Goal: Task Accomplishment & Management: Use online tool/utility

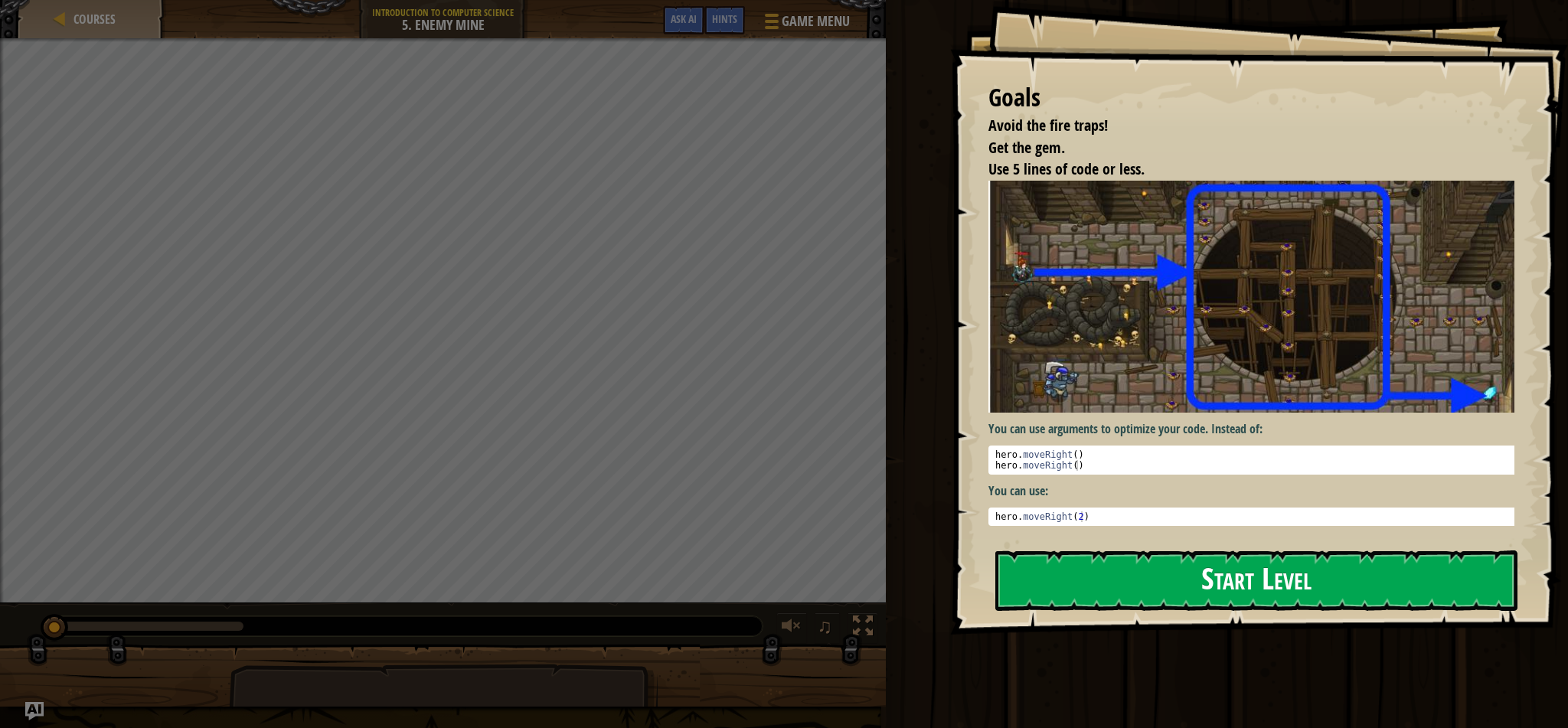
click at [1252, 589] on button "Start Level" at bounding box center [1257, 580] width 523 height 60
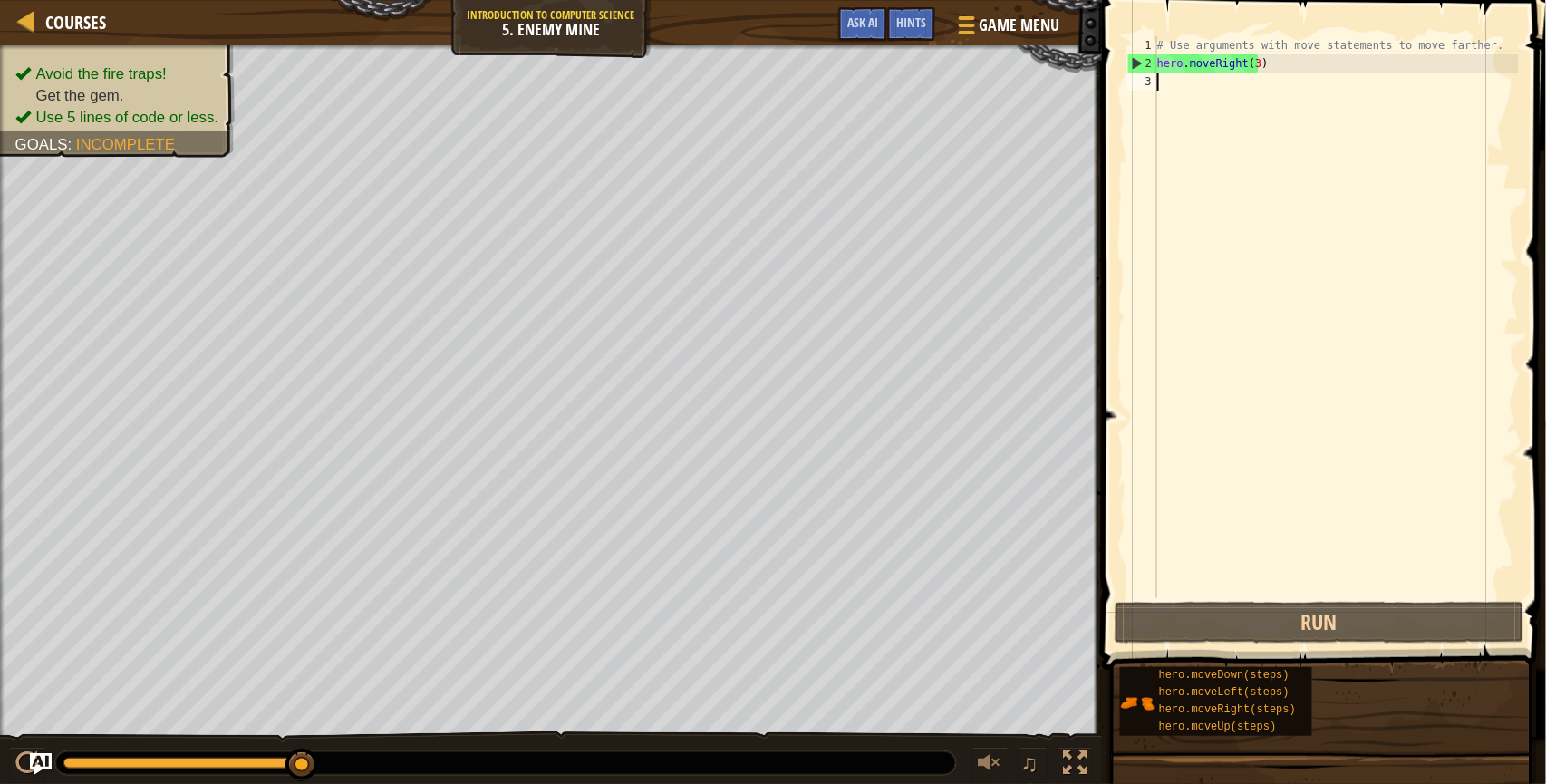
click at [1273, 185] on div "# Use arguments with move statements to move farther. hero . moveRight ( 3 )" at bounding box center [1337, 335] width 365 height 598
click at [1328, 214] on div "# Use arguments with move statements to move farther. hero . moveRight ( 3 )" at bounding box center [1337, 335] width 365 height 598
click at [1285, 81] on div "# Use arguments with move statements to move farther. hero . moveRight ( 3 )" at bounding box center [1337, 335] width 365 height 598
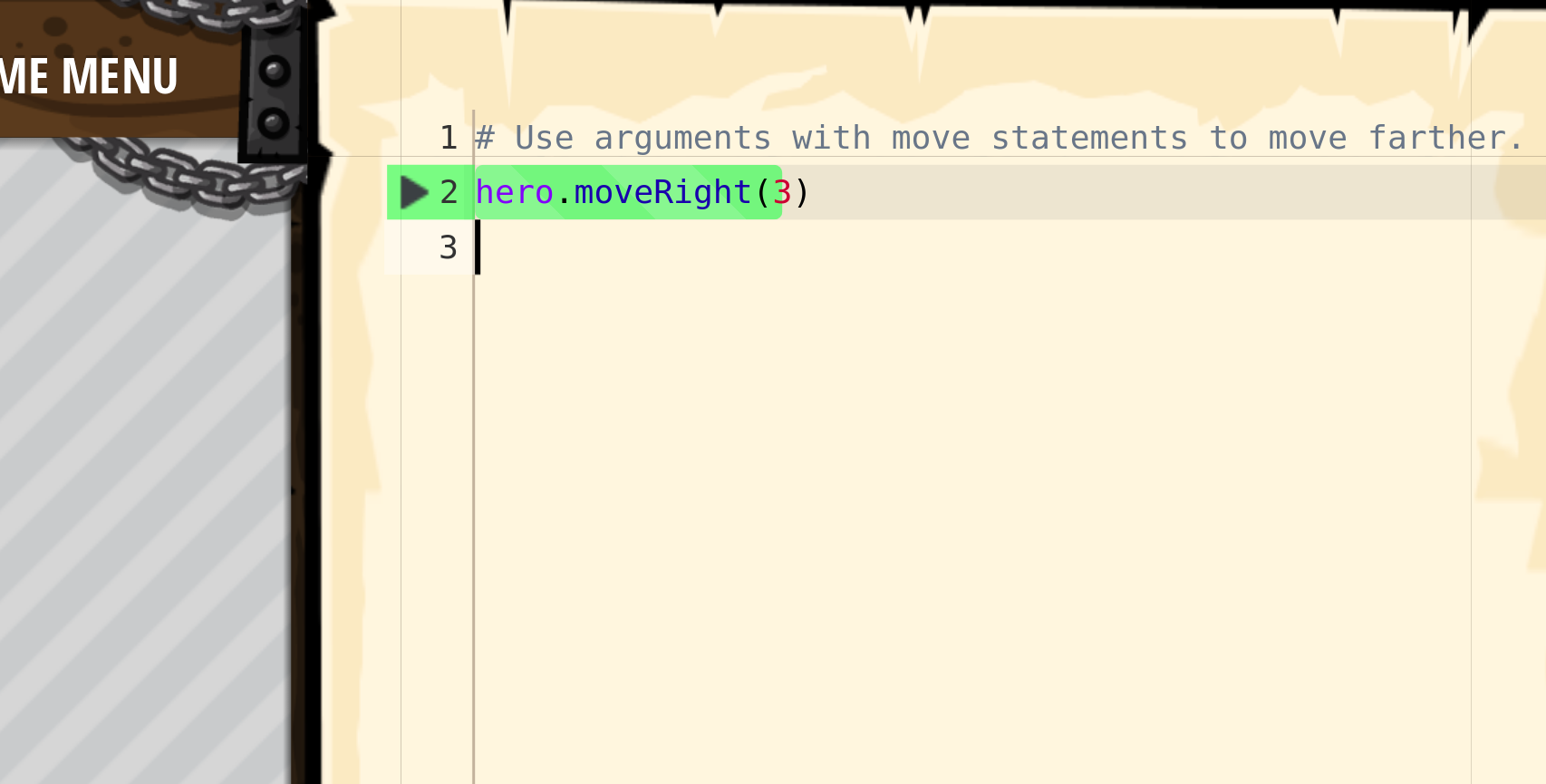
click at [1218, 63] on div "# Use arguments with move statements to move farther. hero . moveRight ( 3 )" at bounding box center [1337, 335] width 365 height 598
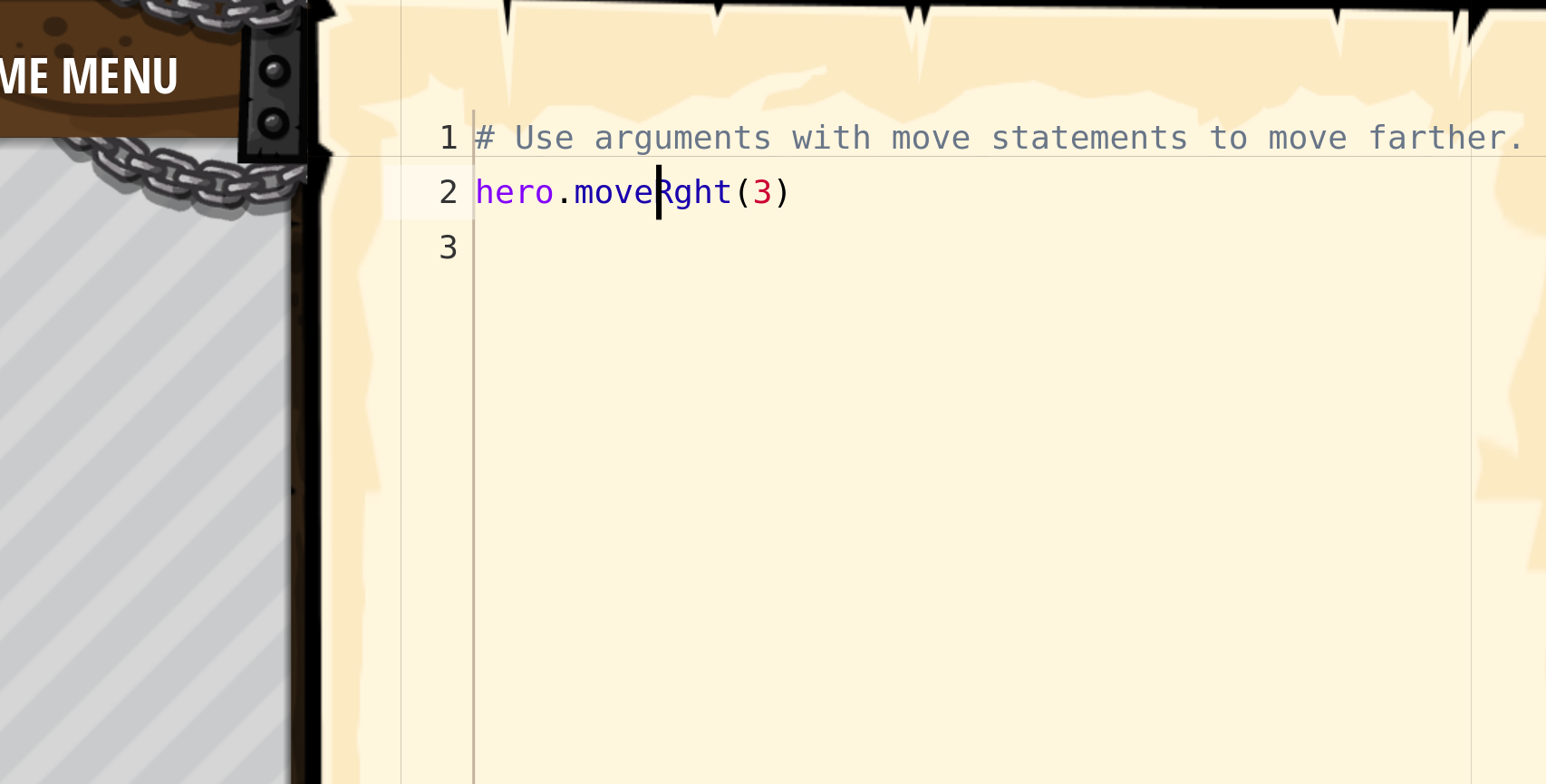
click at [1282, 66] on div "# Use arguments with move statements to move farther. hero . moveRght ( 3 )" at bounding box center [1337, 335] width 365 height 598
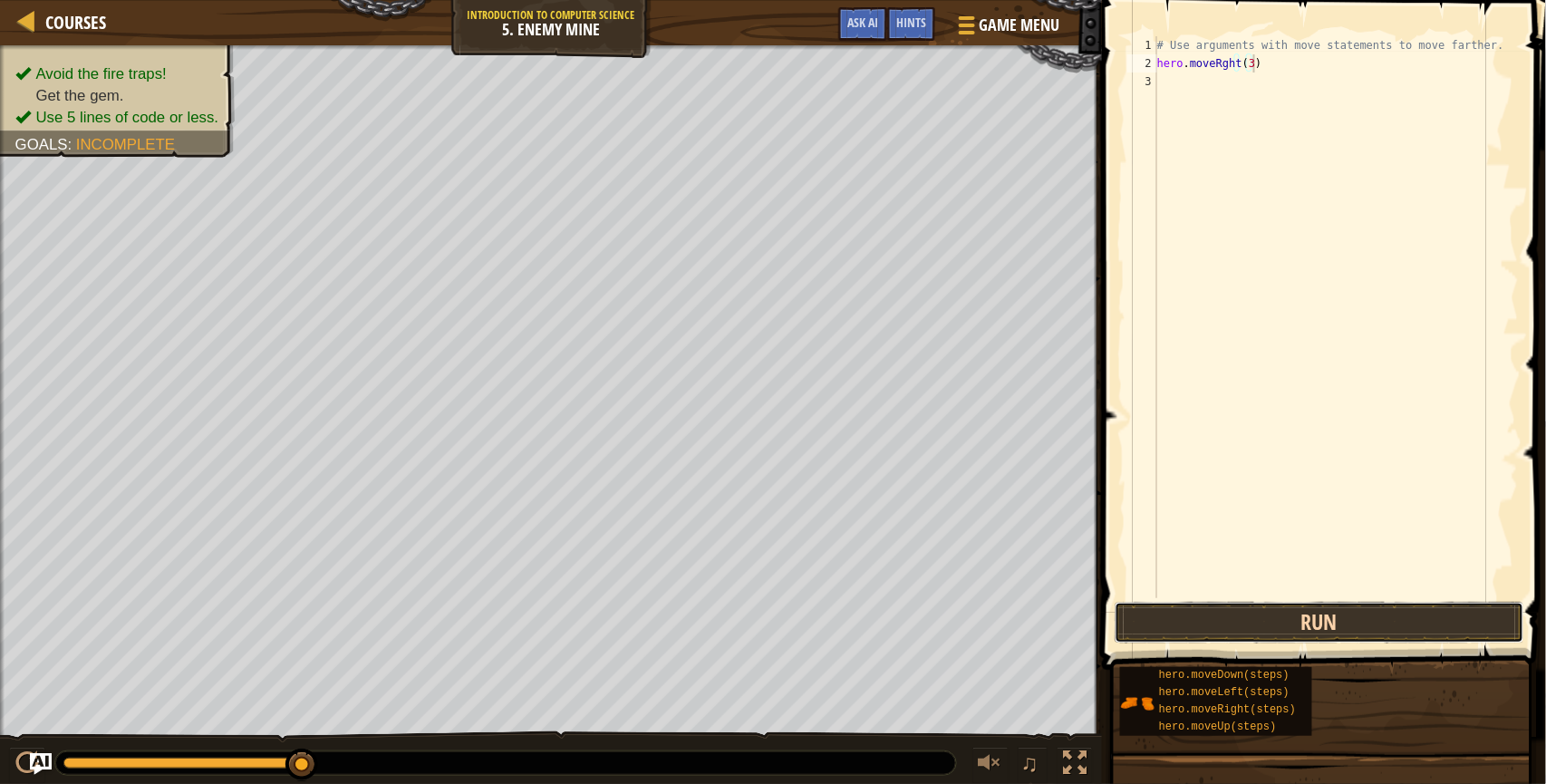
click at [1277, 624] on button "Run" at bounding box center [1320, 623] width 410 height 42
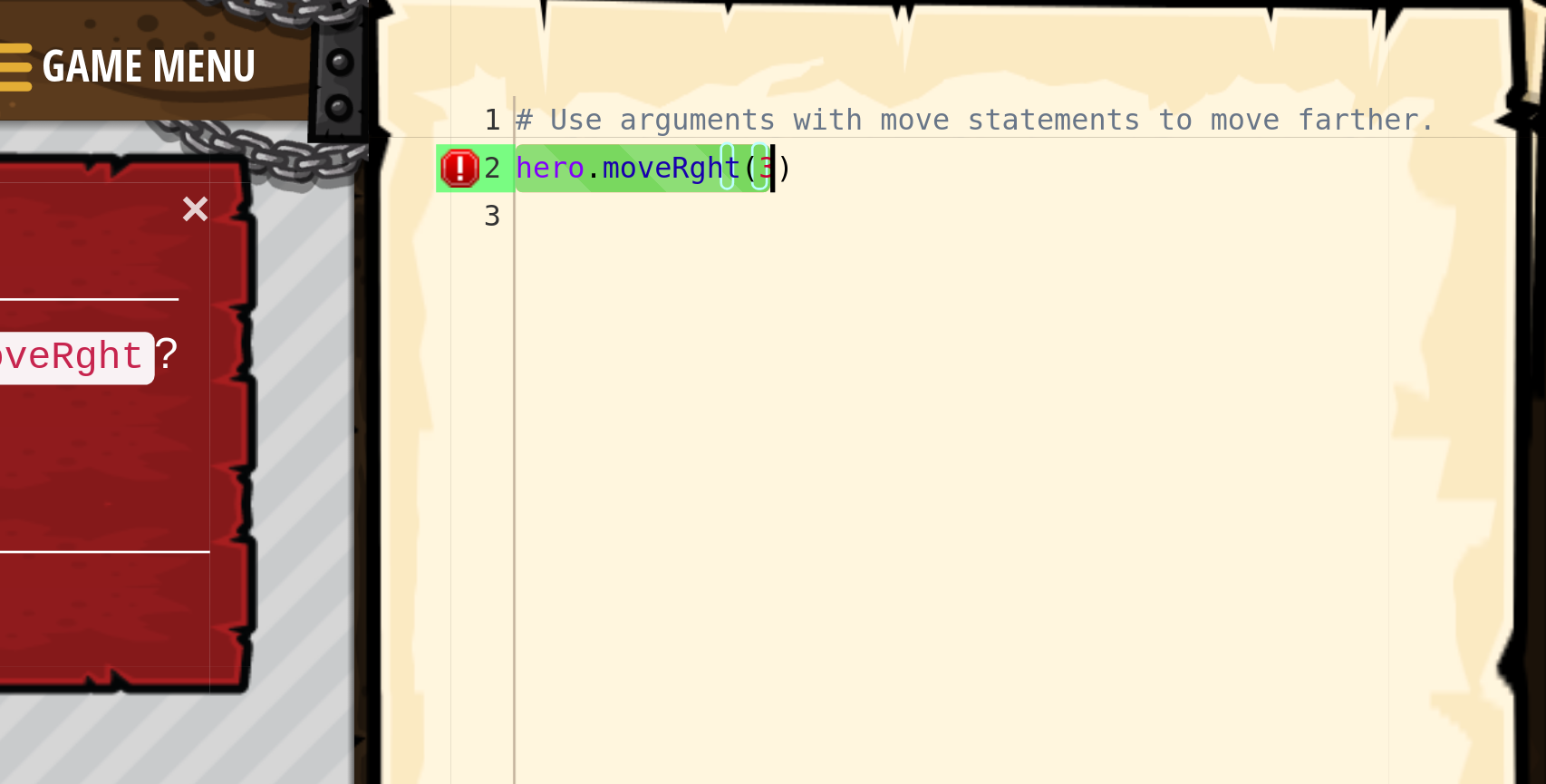
click at [1217, 63] on div "# Use arguments with move statements to move farther. hero . moveRght ( 3 )" at bounding box center [1337, 335] width 365 height 598
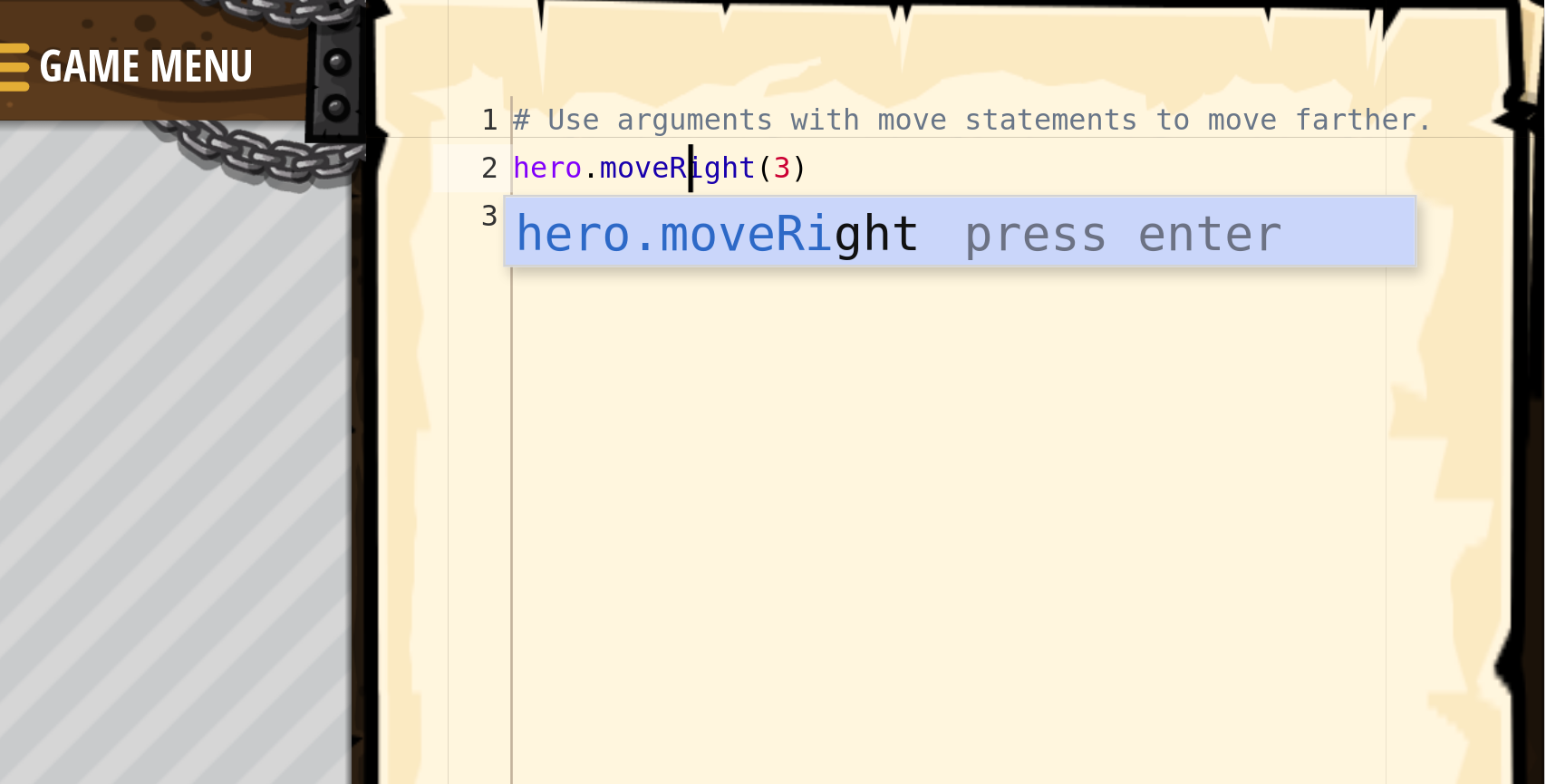
click at [1346, 62] on div "# Use arguments with move statements to move farther. hero . moveRight ( 3 )" at bounding box center [1337, 335] width 365 height 598
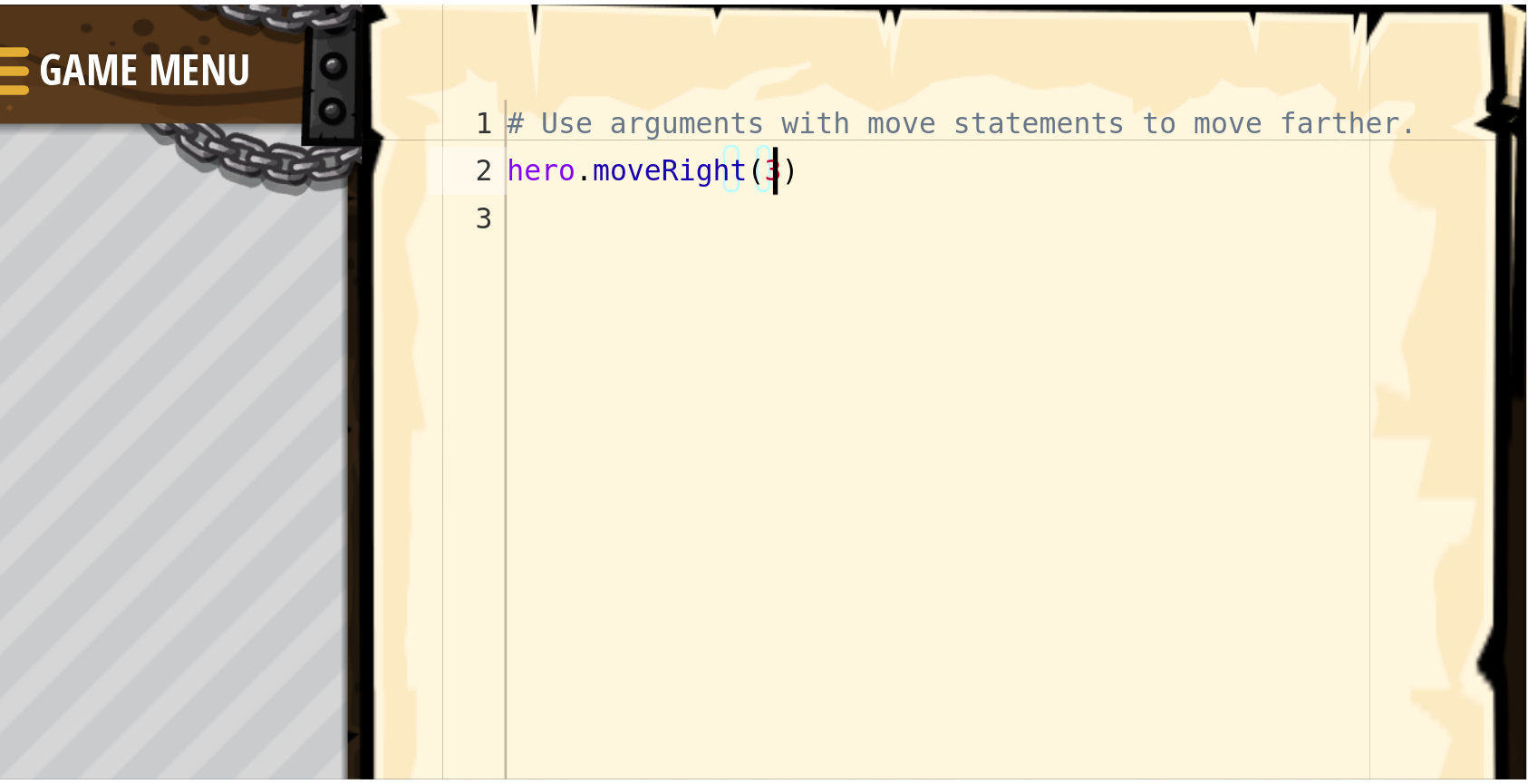
scroll to position [0, 0]
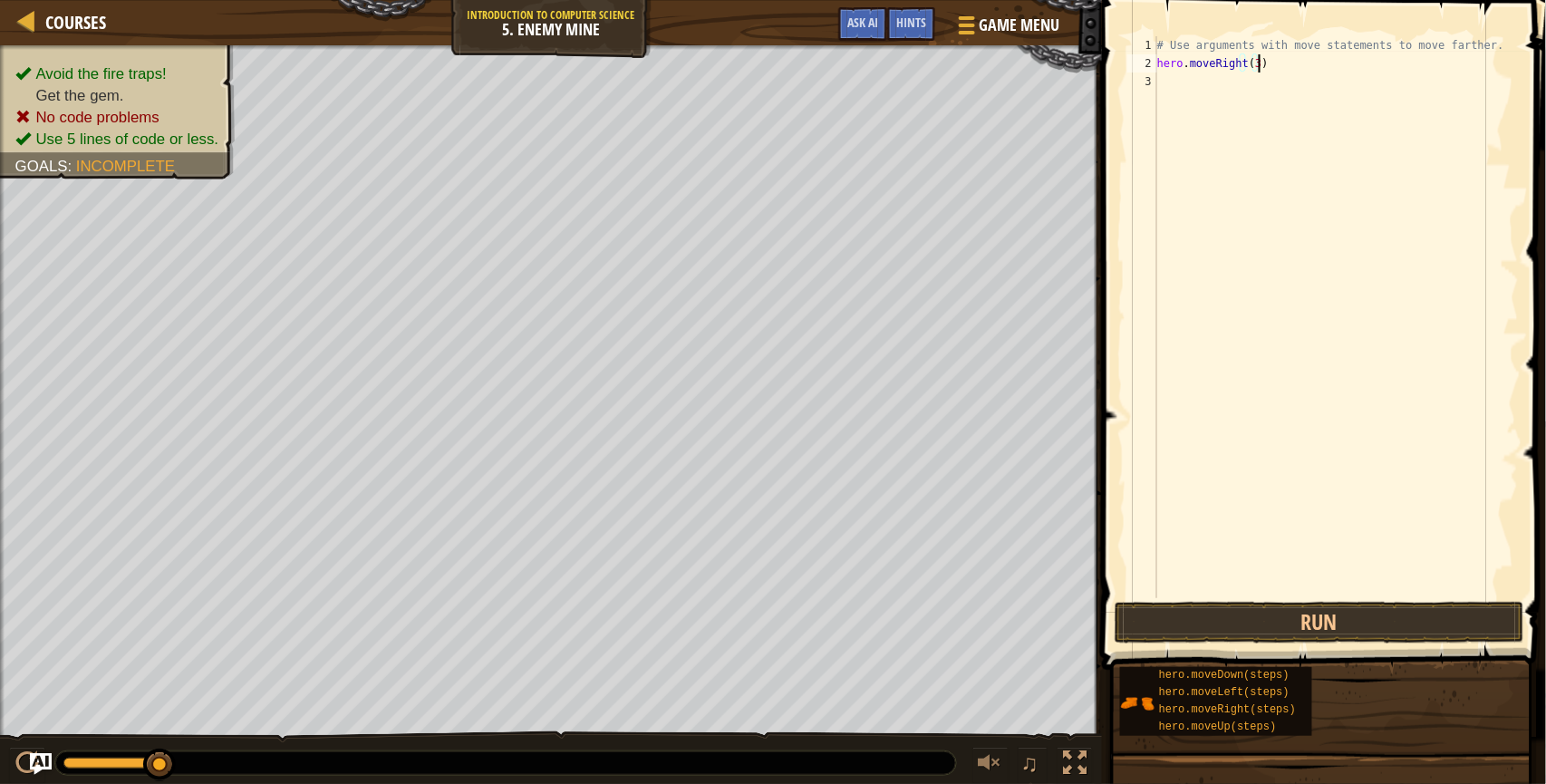
type textarea "hero.moveRight(3)"
click at [66, 19] on span "Courses" at bounding box center [75, 22] width 61 height 24
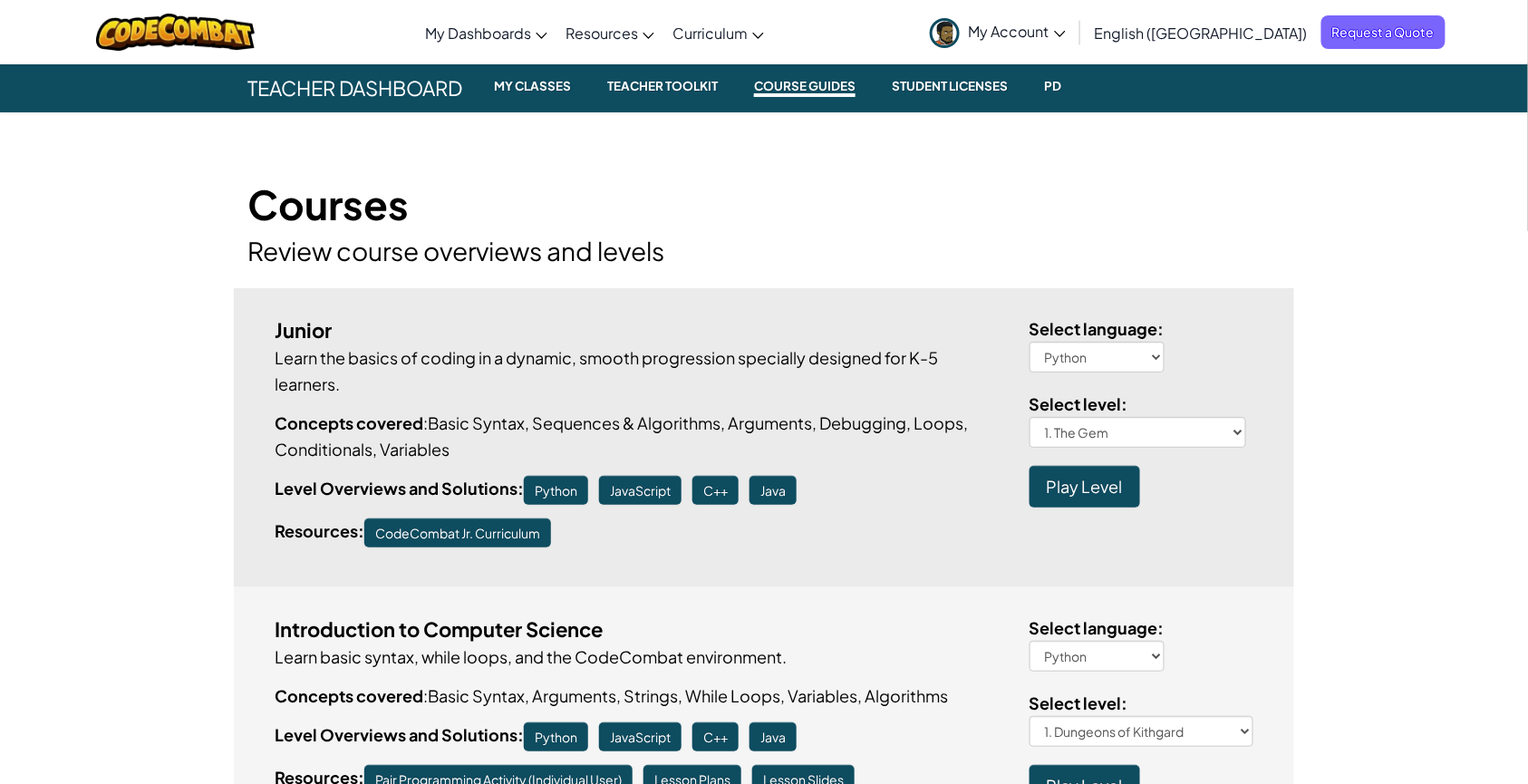
click at [1075, 33] on link "My Account" at bounding box center [998, 32] width 154 height 57
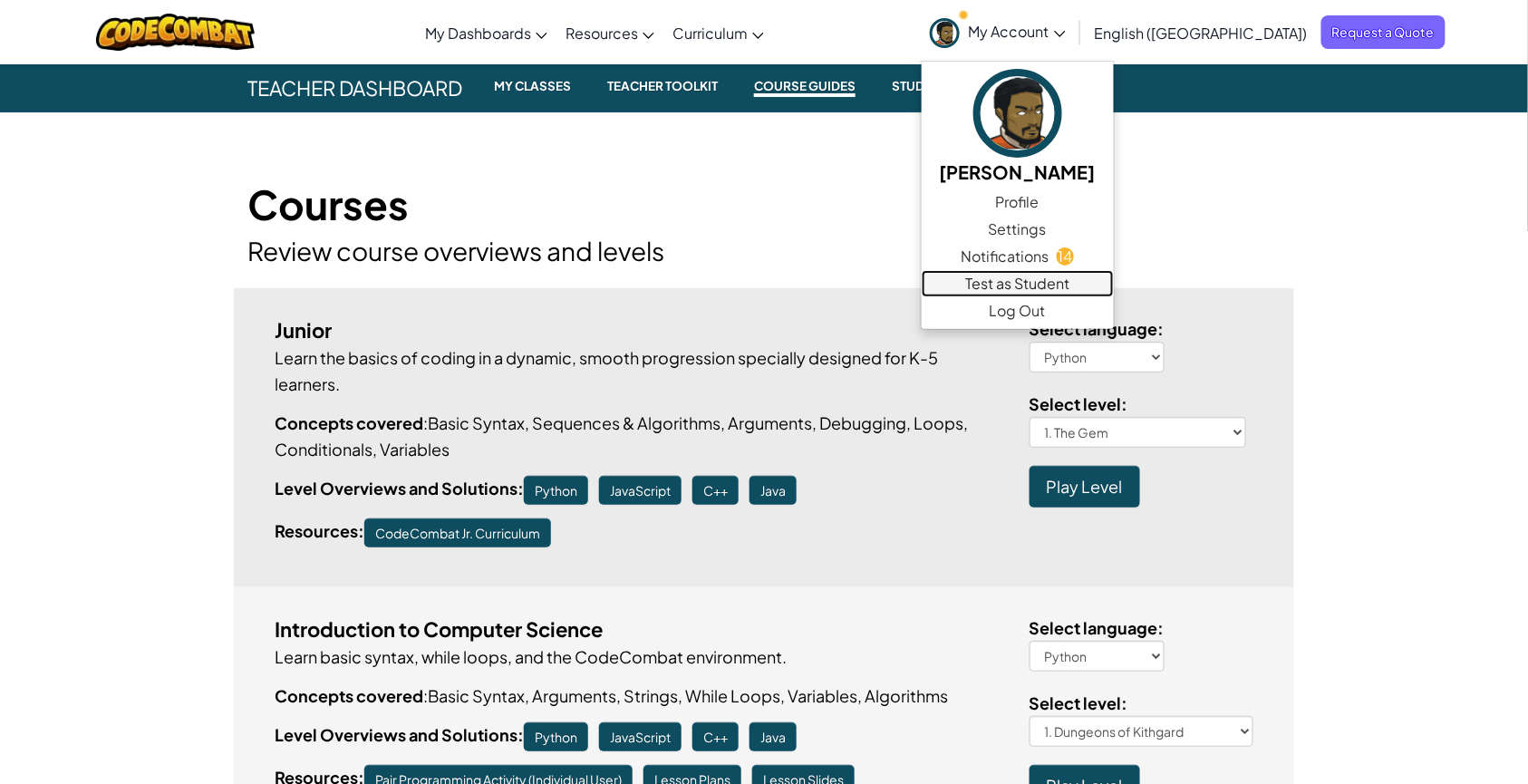
click at [1077, 279] on link "Test as Student" at bounding box center [1018, 284] width 192 height 27
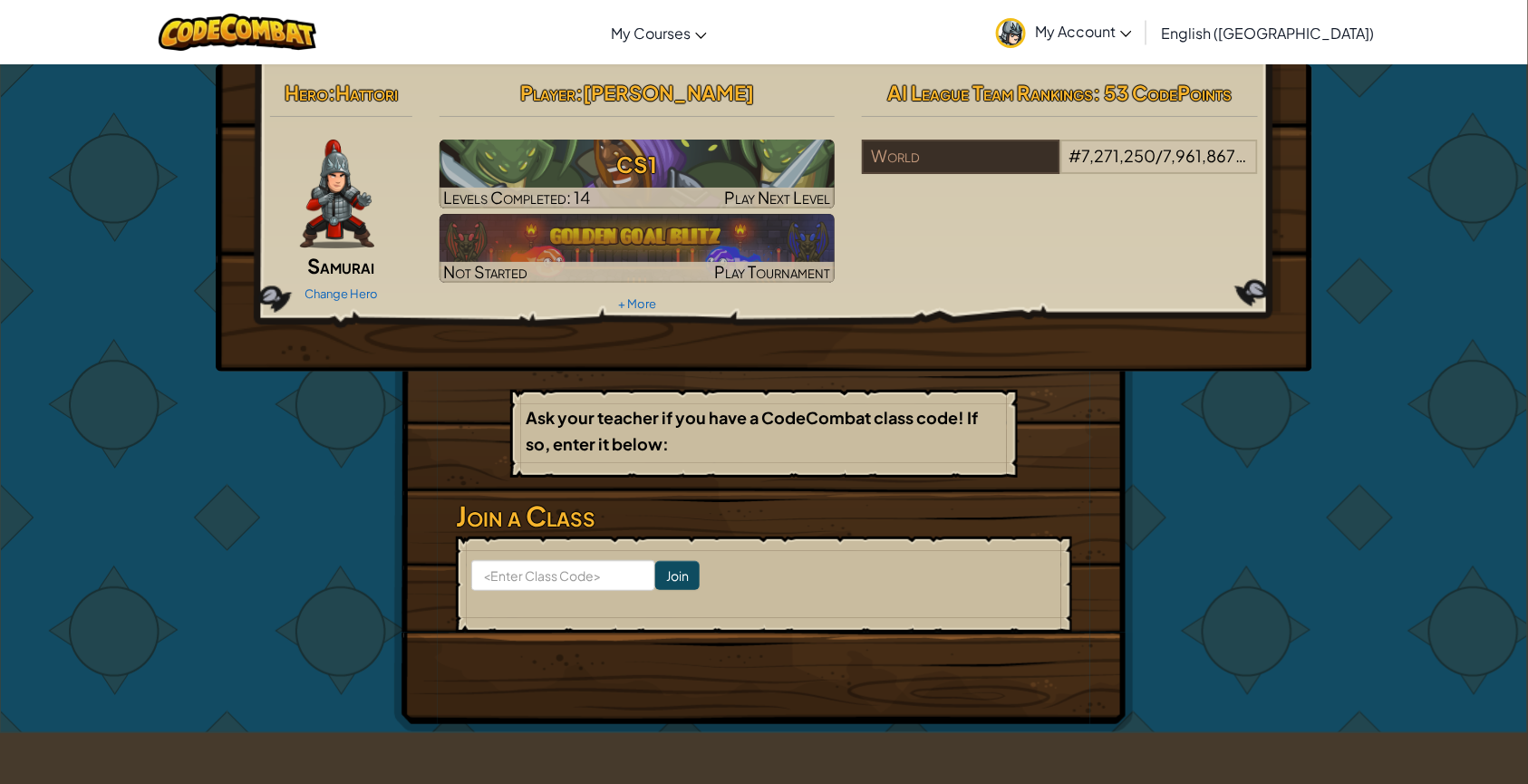
click at [701, 165] on h3 "CS1" at bounding box center [637, 164] width 396 height 41
